Goal: Information Seeking & Learning: Check status

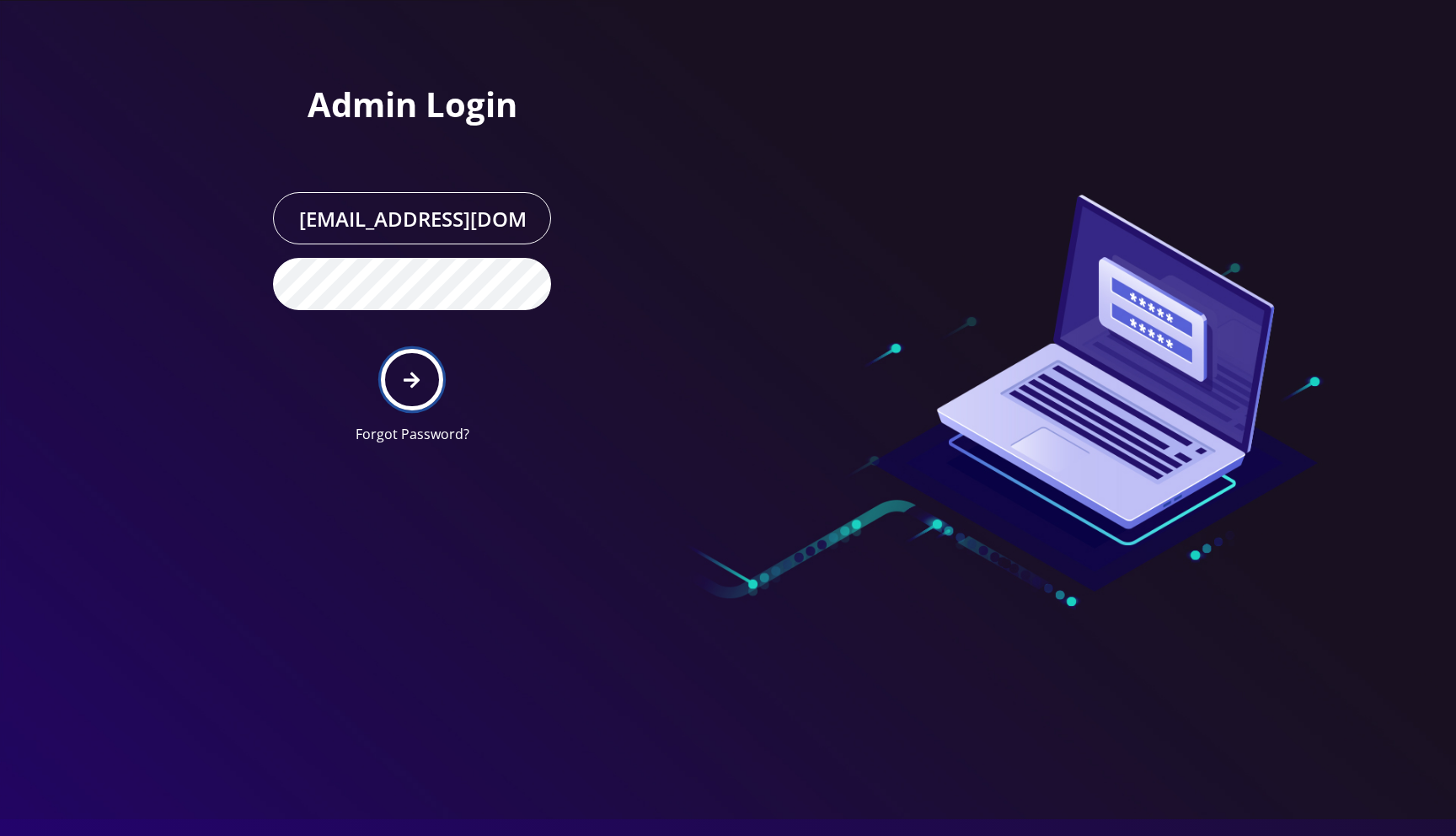
click at [406, 386] on icon "submit" at bounding box center [412, 379] width 16 height 19
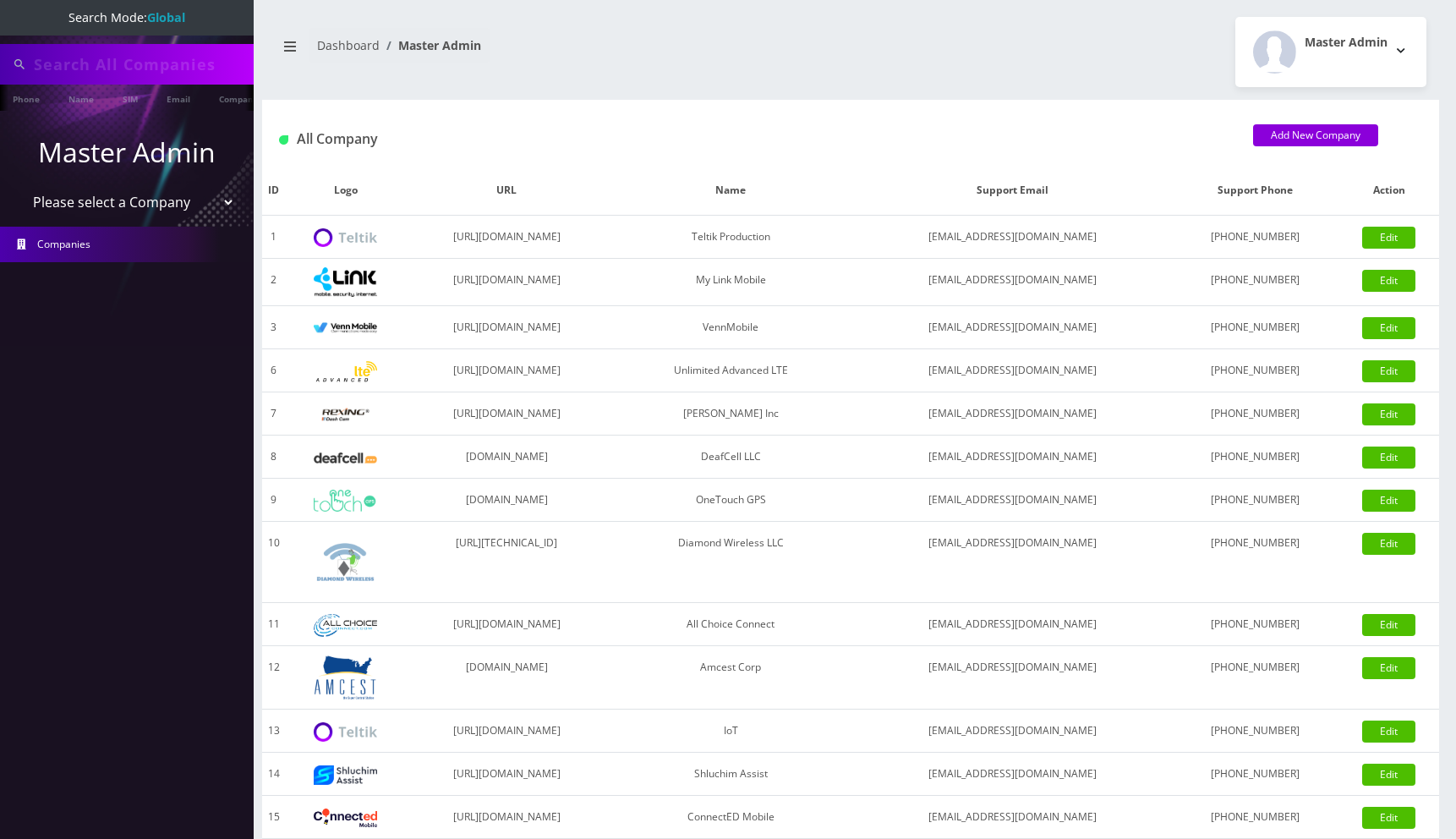
type input "123123"
click at [146, 205] on select "Please select a Company Teltik Production My Link Mobile VennMobile Unlimited A…" at bounding box center [128, 202] width 216 height 32
select select "13"
click at [20, 187] on select "Please select a Company Teltik Production My Link Mobile VennMobile Unlimited A…" at bounding box center [128, 203] width 216 height 32
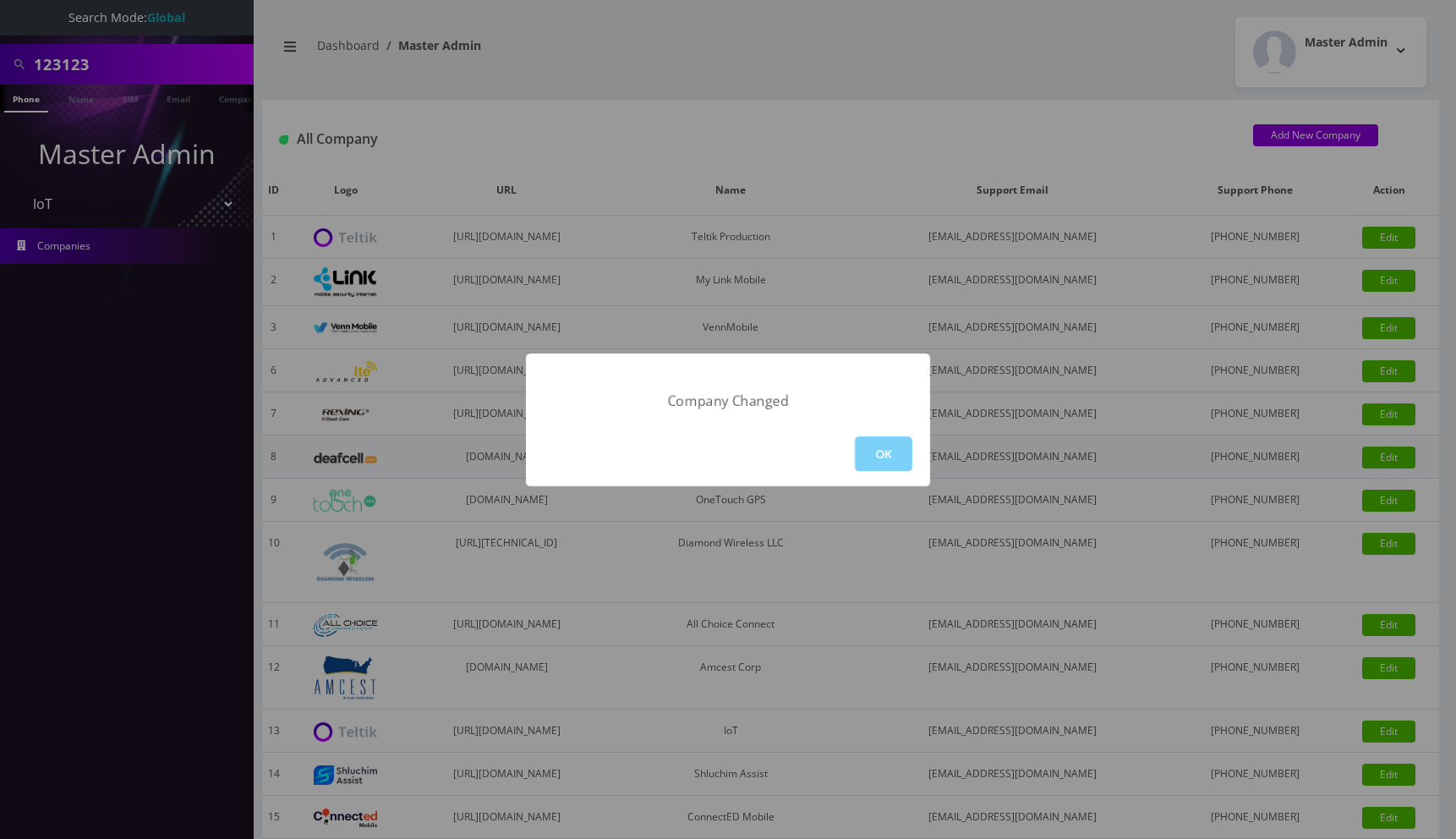
click at [872, 451] on button "OK" at bounding box center [883, 453] width 58 height 34
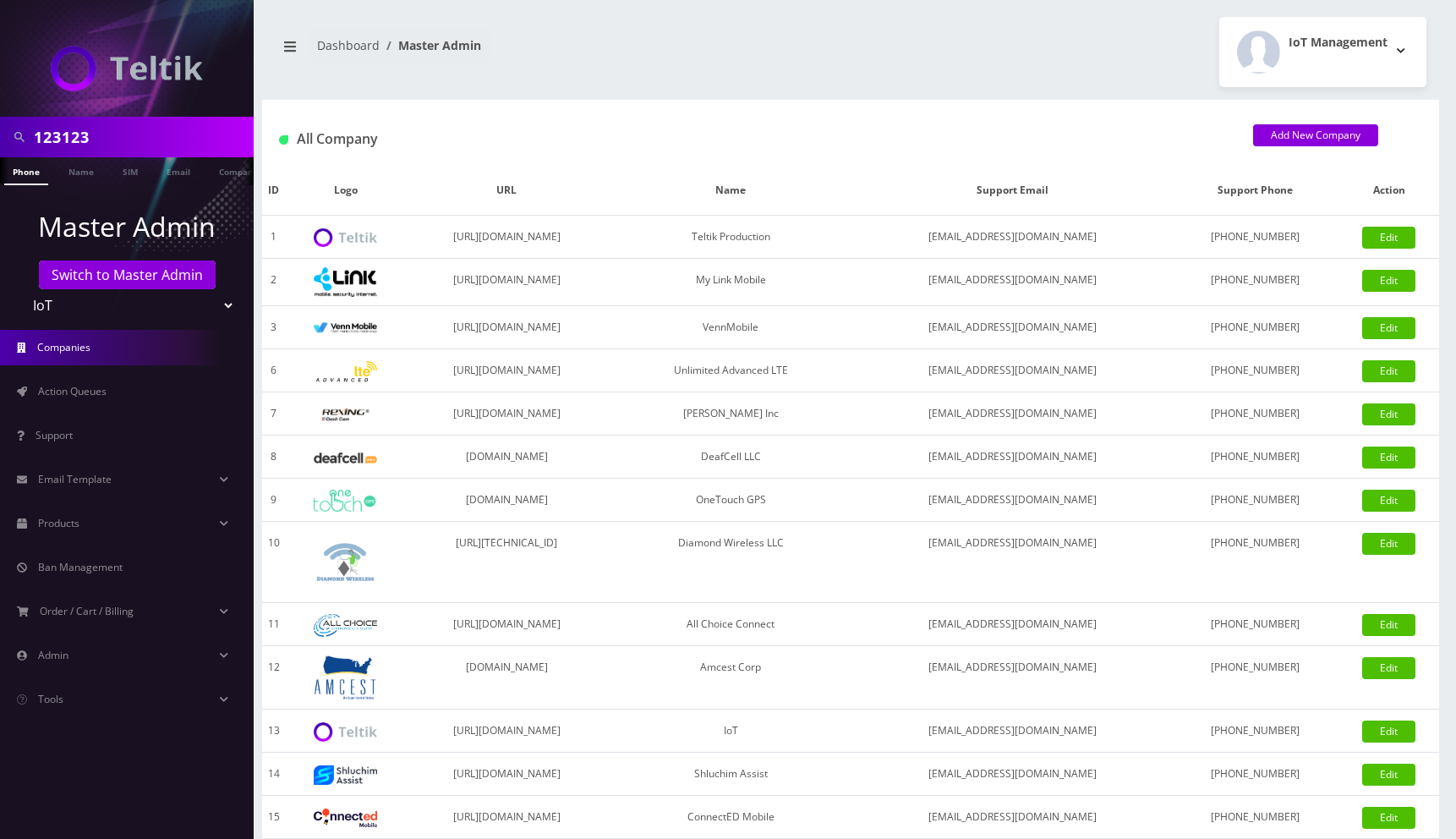
click at [191, 156] on div "123123" at bounding box center [127, 136] width 254 height 40
click at [185, 144] on input "123123" at bounding box center [141, 136] width 216 height 32
click at [161, 137] on input "89010303300" at bounding box center [141, 136] width 216 height 32
type input "89010303300113703707"
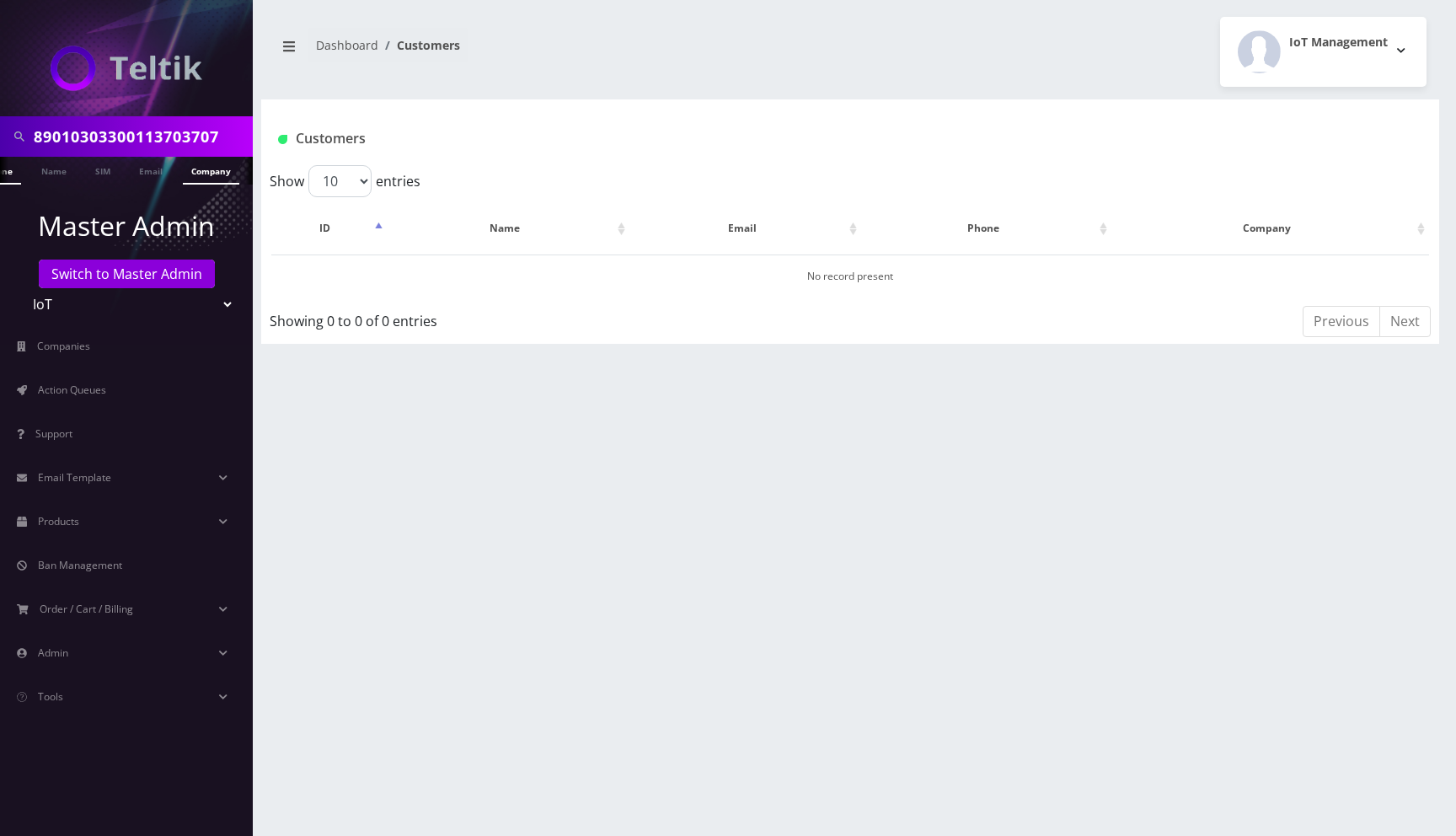
scroll to position [0, 42]
click at [94, 170] on link "SIM" at bounding box center [87, 170] width 32 height 27
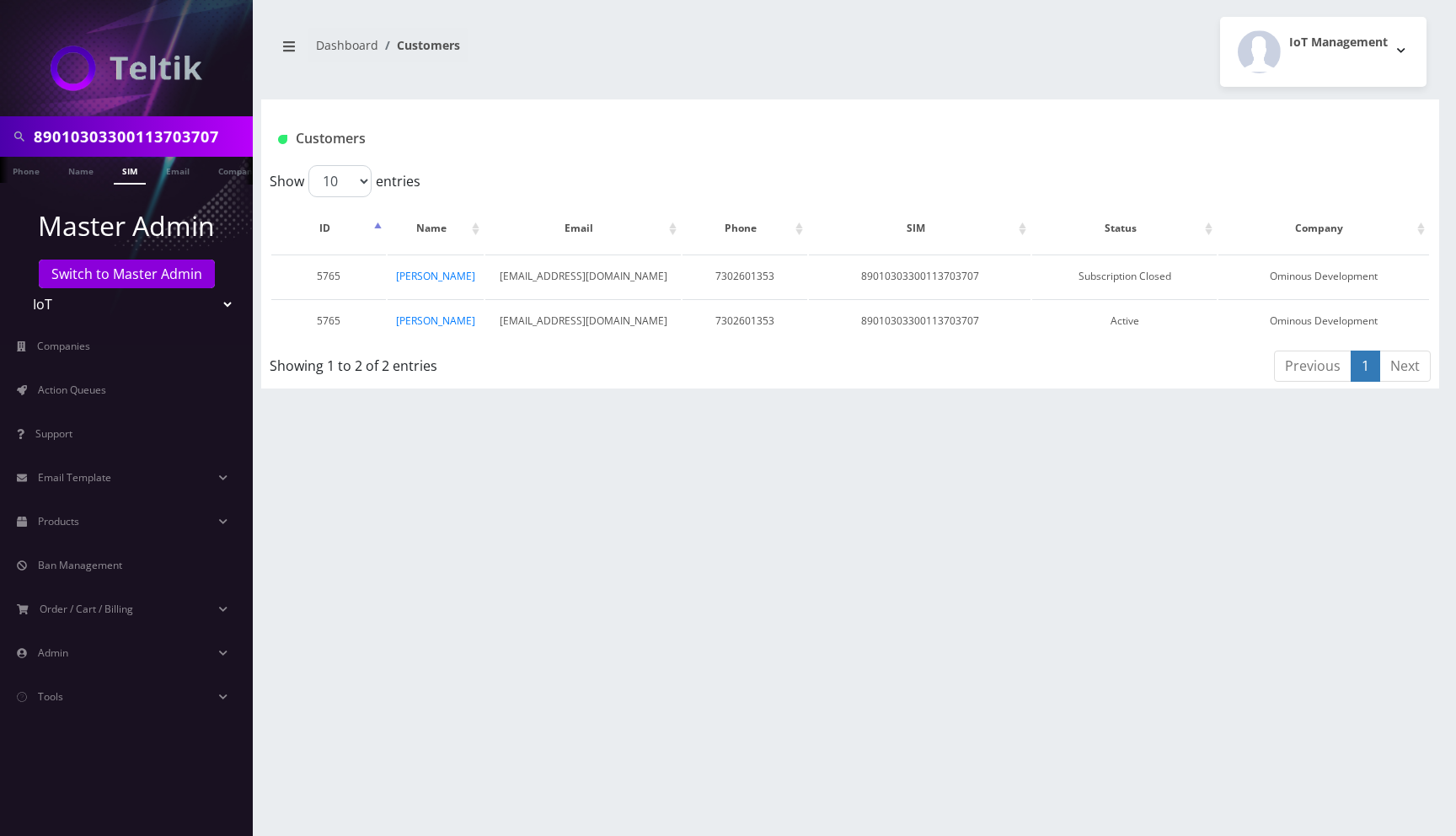
click at [138, 135] on input "89010303300113703707" at bounding box center [141, 136] width 215 height 32
click at [236, 140] on input "89010303300113703707" at bounding box center [141, 136] width 215 height 32
click at [185, 173] on link "Email" at bounding box center [177, 170] width 40 height 27
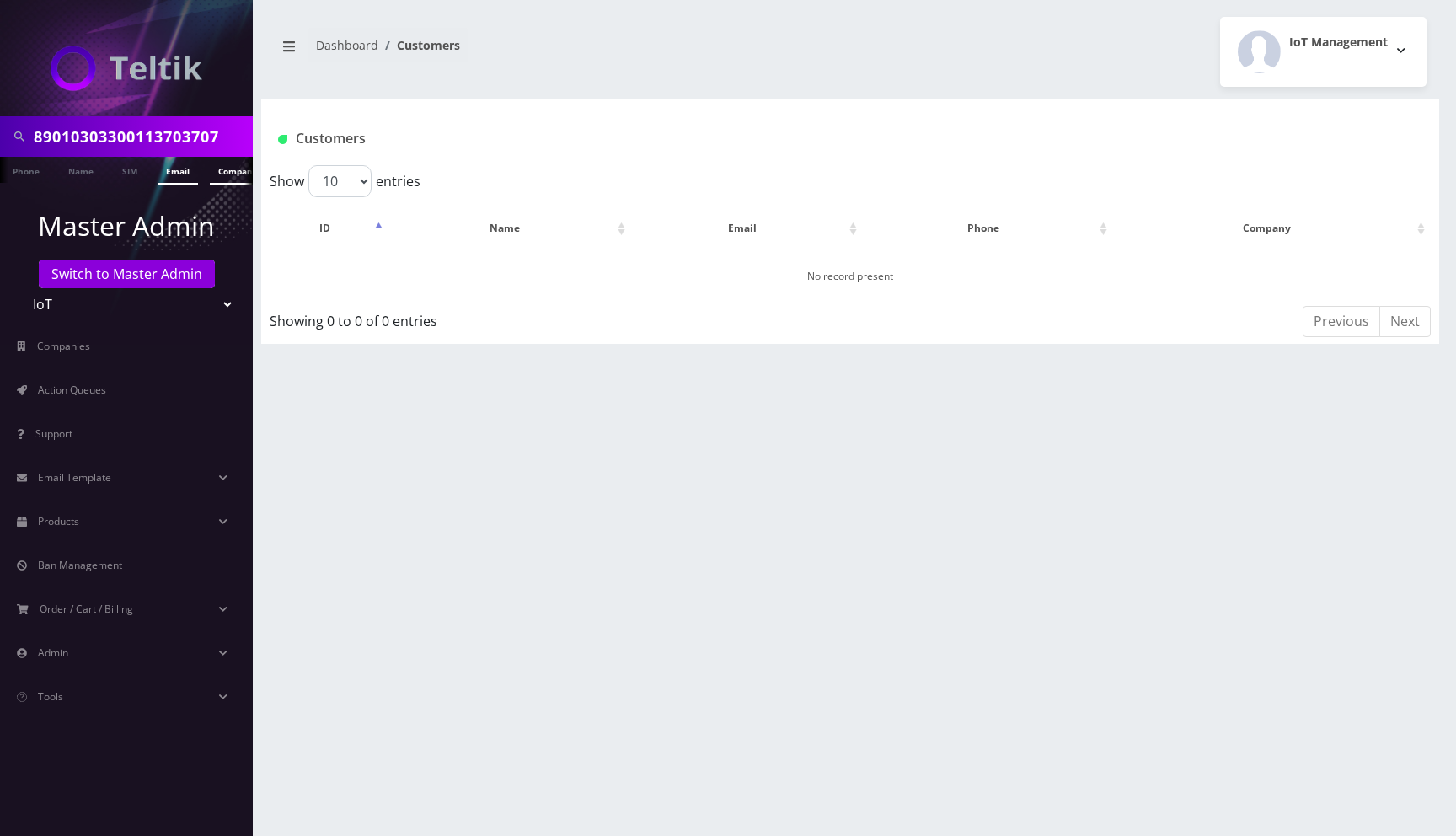
click at [225, 172] on link "Company" at bounding box center [239, 170] width 57 height 27
click at [124, 169] on link "SIM" at bounding box center [129, 170] width 32 height 27
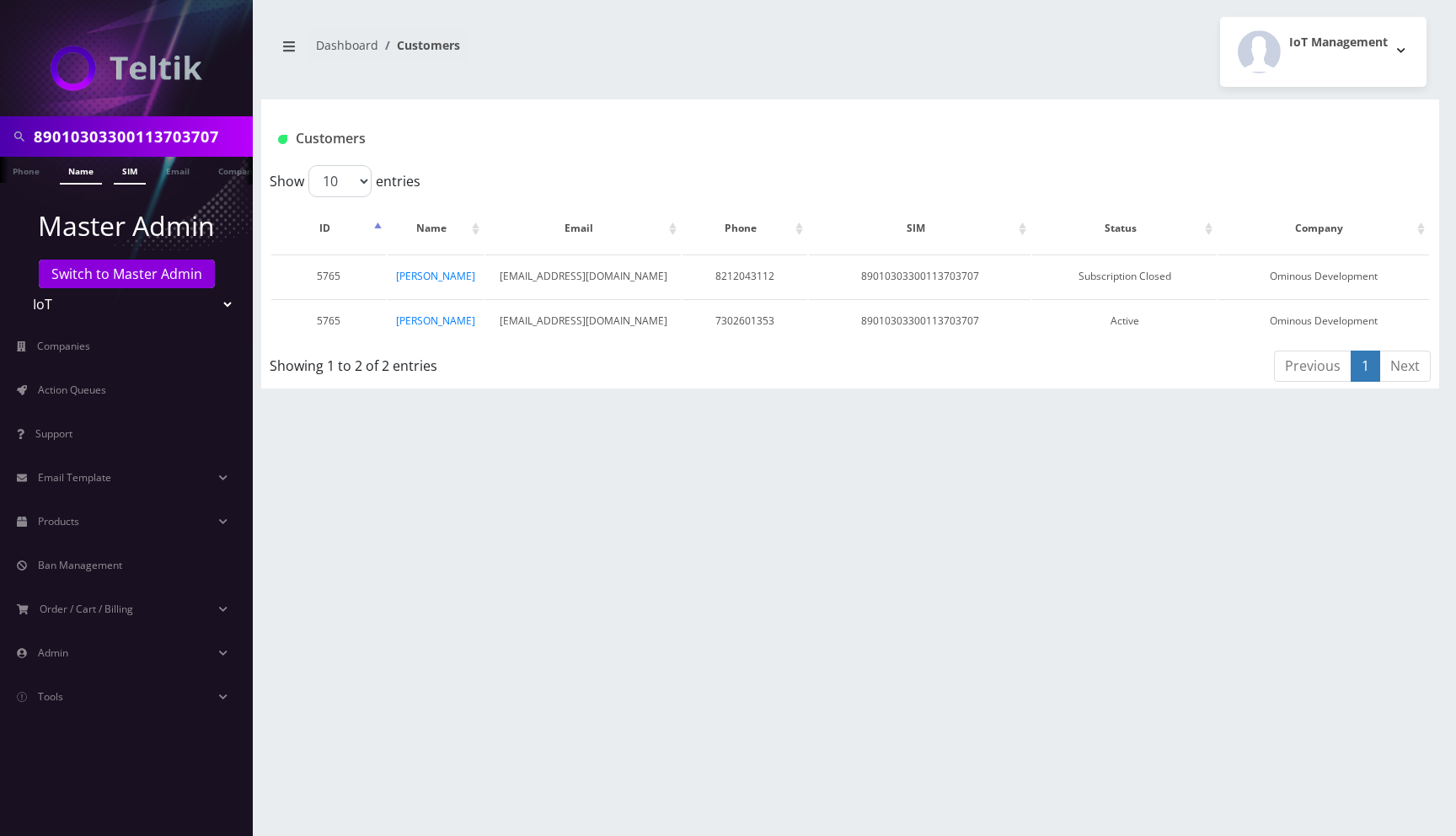
click at [76, 168] on link "Name" at bounding box center [80, 170] width 42 height 27
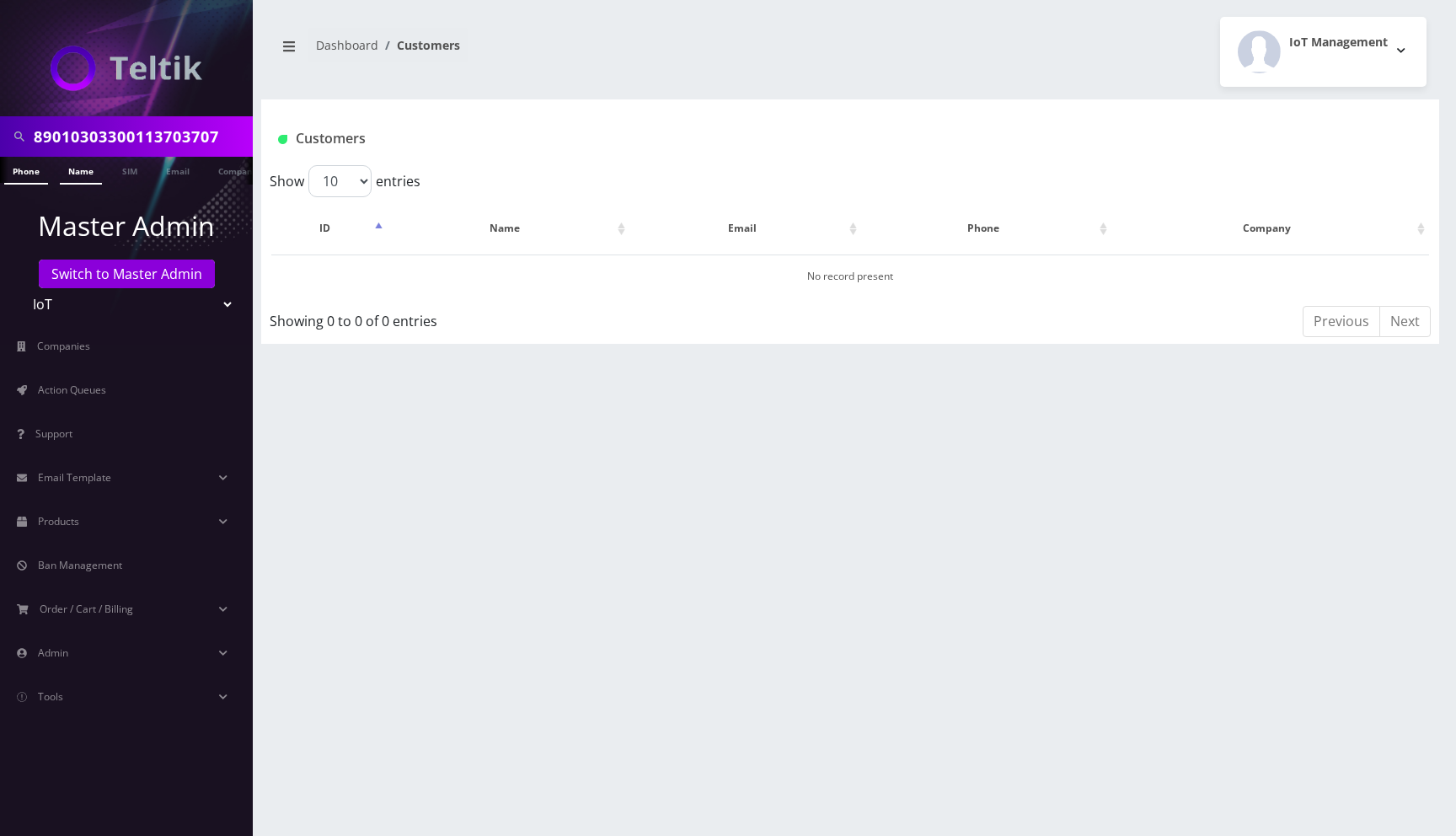
click at [31, 171] on link "Phone" at bounding box center [25, 170] width 44 height 27
click at [841, 82] on div "Dashboard Customers IoT Management Logout" at bounding box center [850, 52] width 1178 height 70
click at [83, 386] on span "Action Queues" at bounding box center [72, 389] width 68 height 15
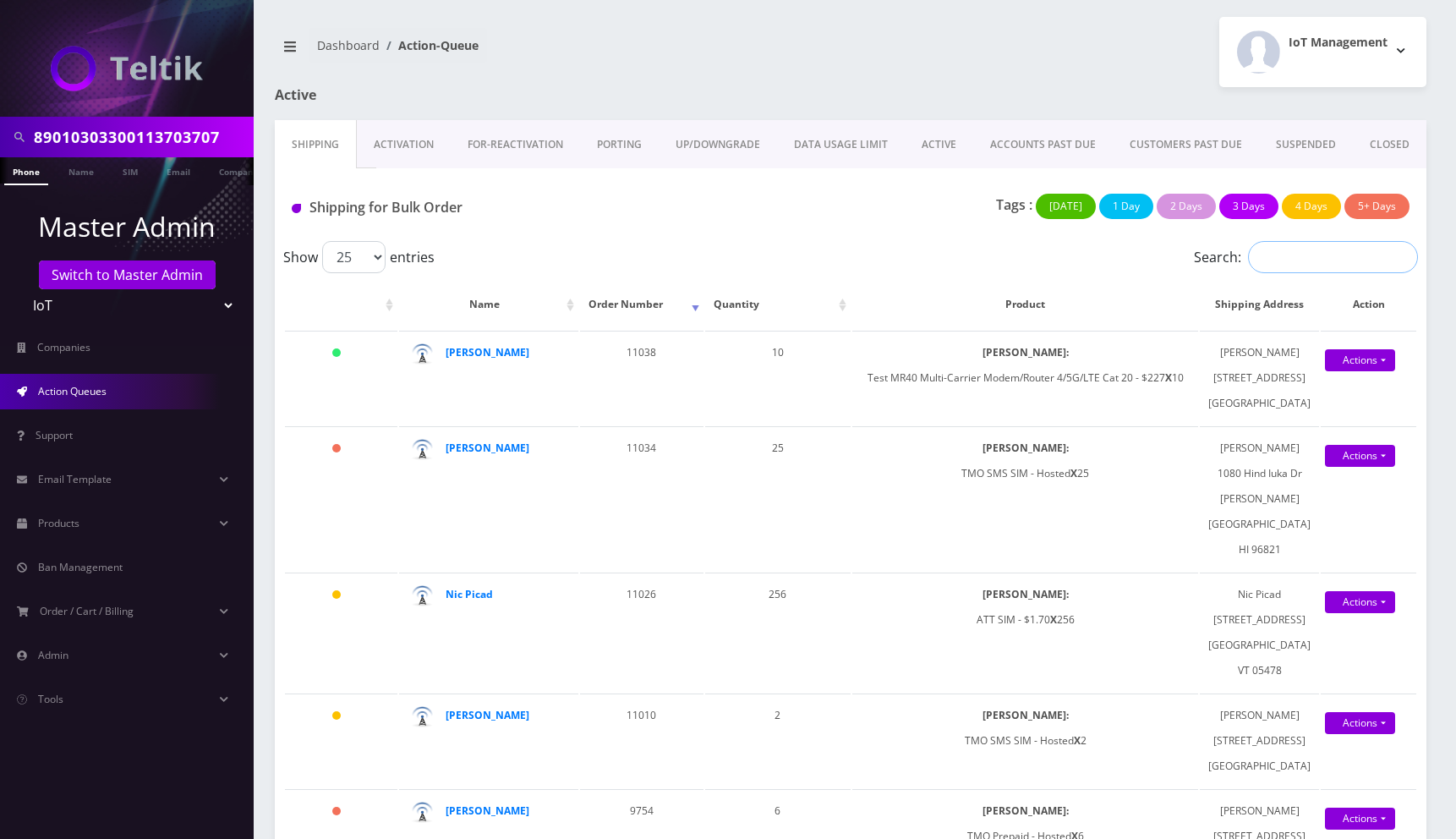
click at [1302, 263] on input "Search:" at bounding box center [1332, 257] width 170 height 32
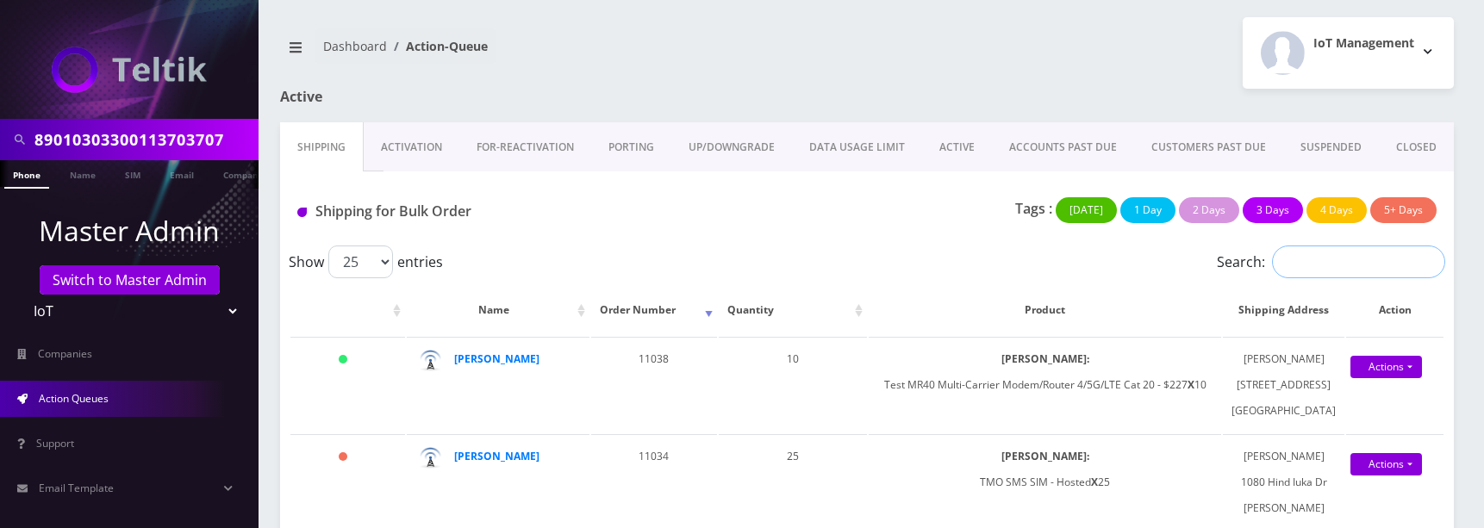
click at [1329, 270] on input "Search:" at bounding box center [1358, 262] width 173 height 33
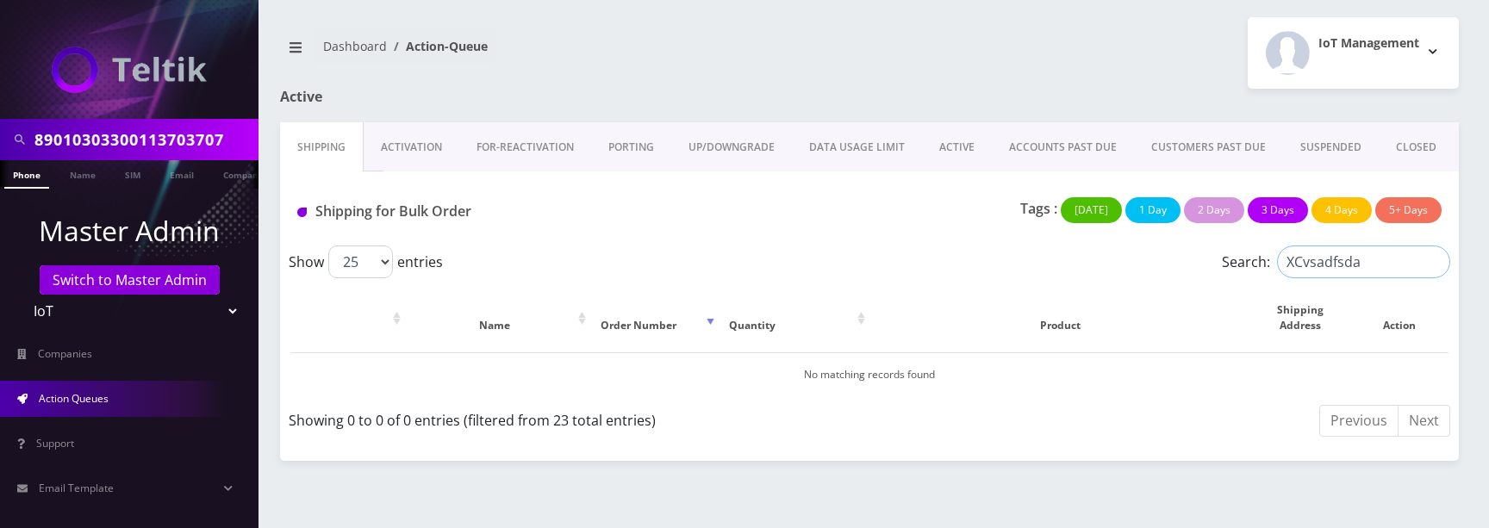
type input "XCvsadfsda"
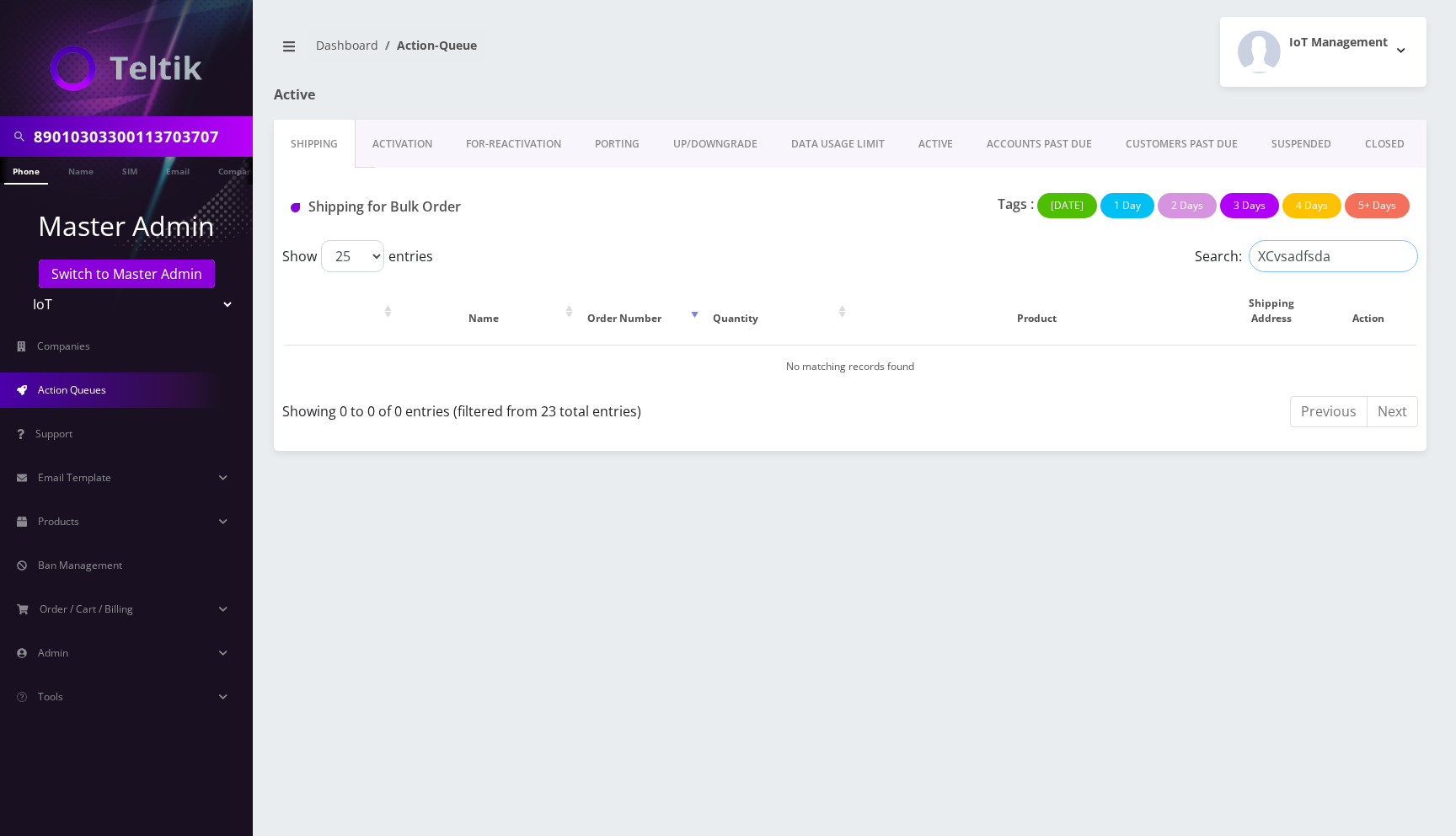
click at [1402, 257] on input "XCvsadfsda" at bounding box center [1333, 256] width 169 height 32
click at [954, 50] on div "IoT Management Logout" at bounding box center [1145, 52] width 590 height 70
